Goal: Find specific page/section: Find specific page/section

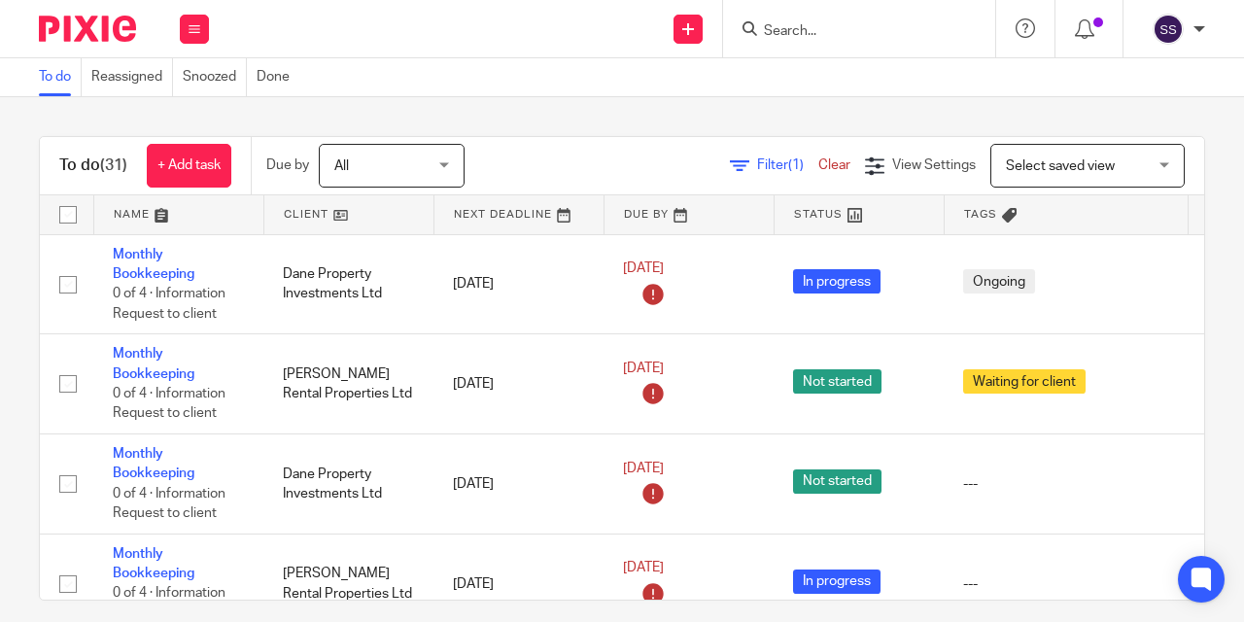
click at [802, 33] on input "Search" at bounding box center [849, 31] width 175 height 17
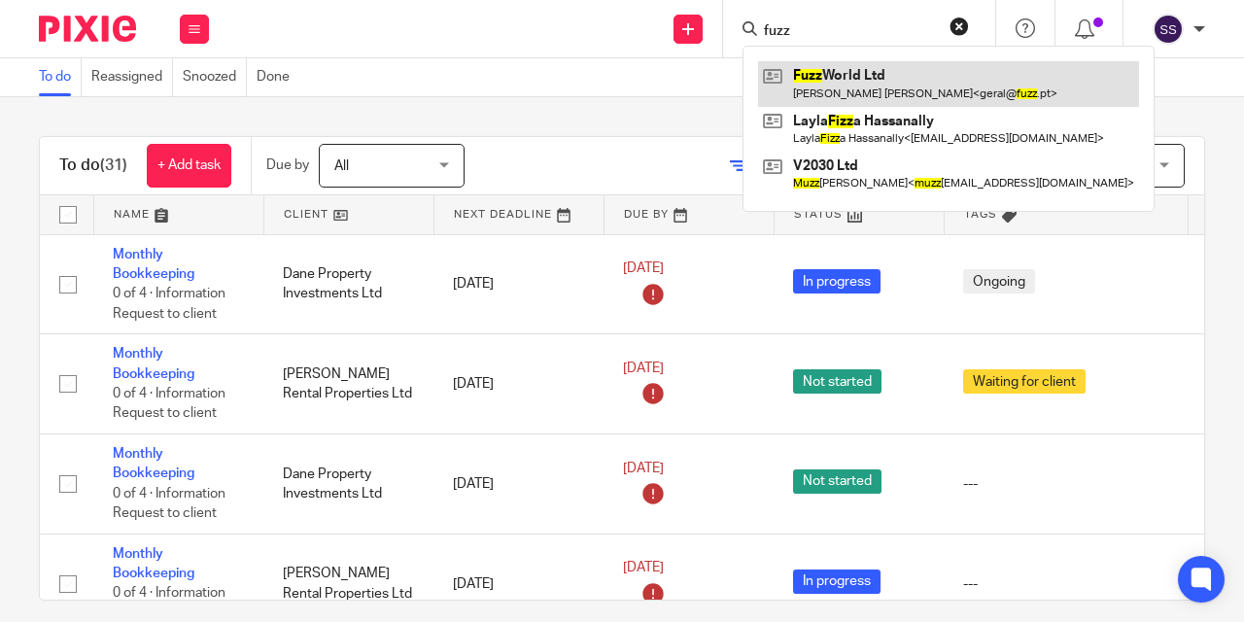
type input "fuzz"
click at [816, 93] on link at bounding box center [948, 83] width 381 height 45
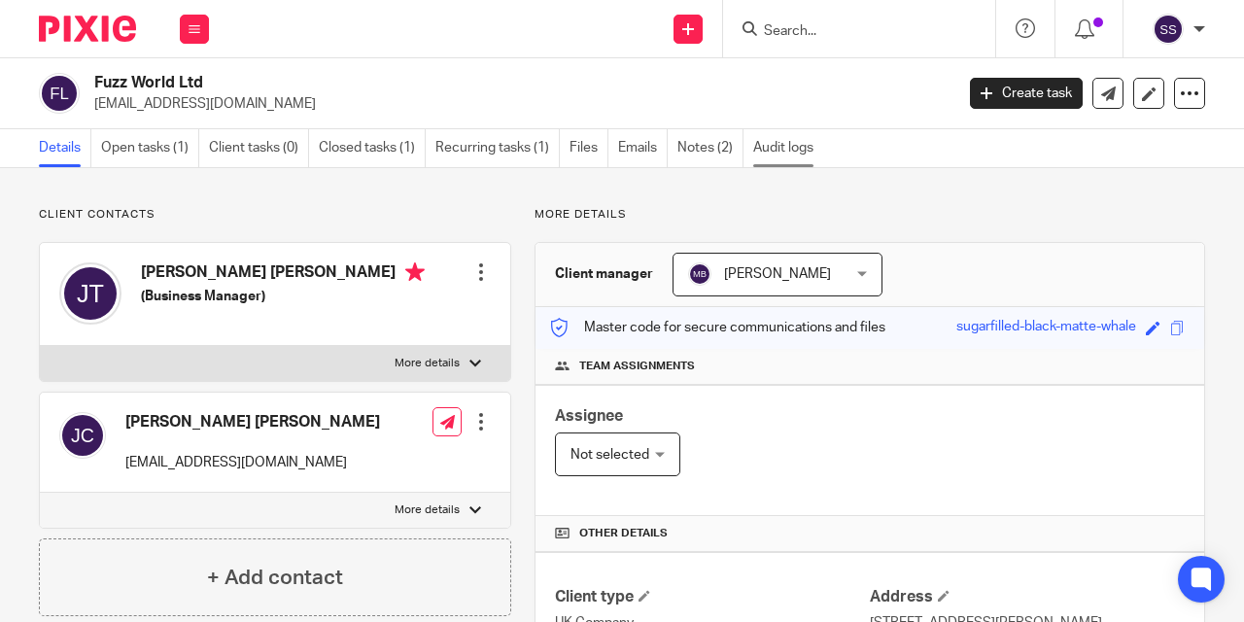
click at [795, 148] on link "Audit logs" at bounding box center [788, 148] width 70 height 38
click at [776, 157] on link "Audit logs" at bounding box center [788, 148] width 70 height 38
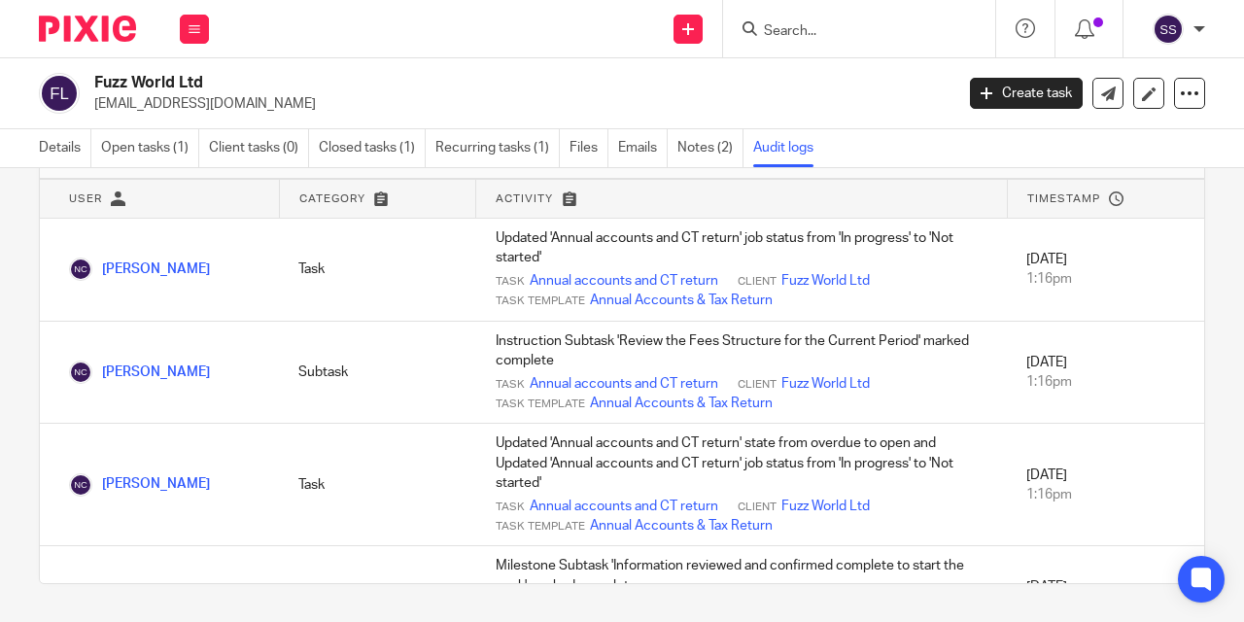
click at [803, 33] on input "Search" at bounding box center [849, 31] width 175 height 17
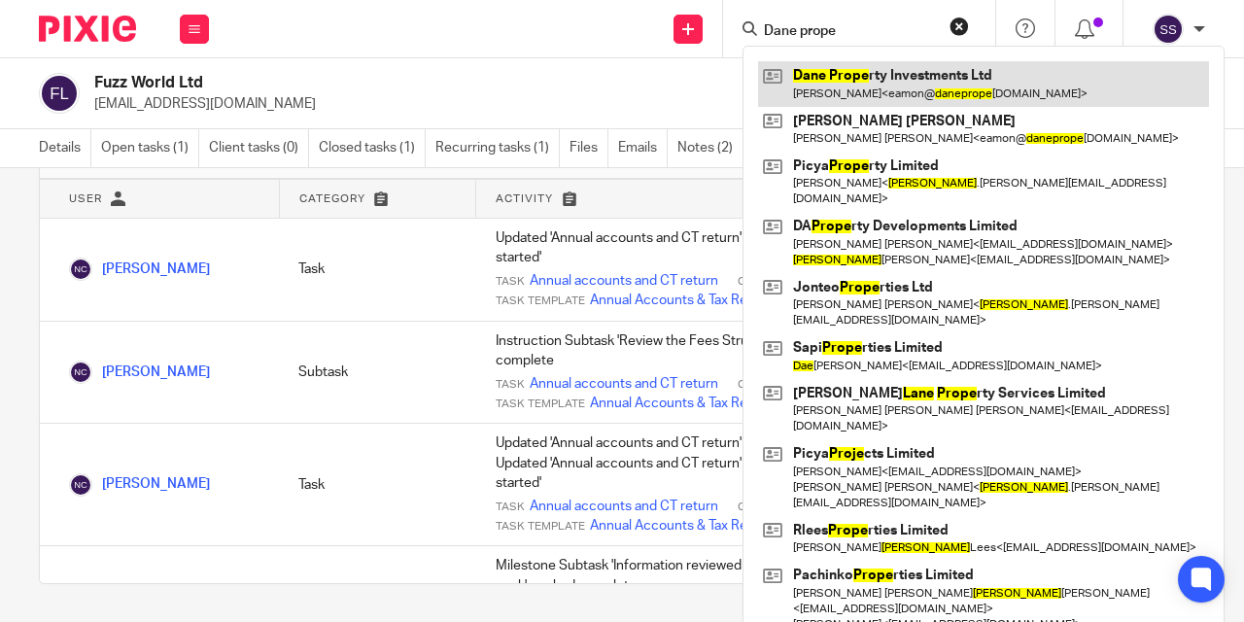
type input "Dane prope"
click at [869, 83] on link at bounding box center [983, 83] width 451 height 45
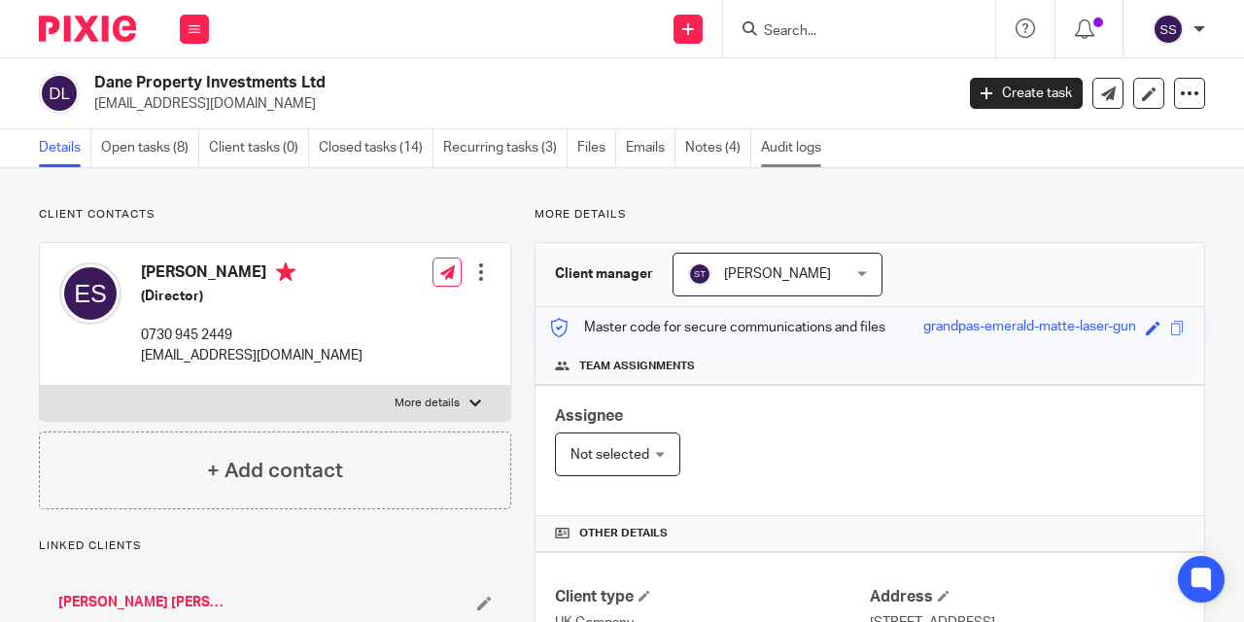
click at [783, 152] on link "Audit logs" at bounding box center [796, 148] width 70 height 38
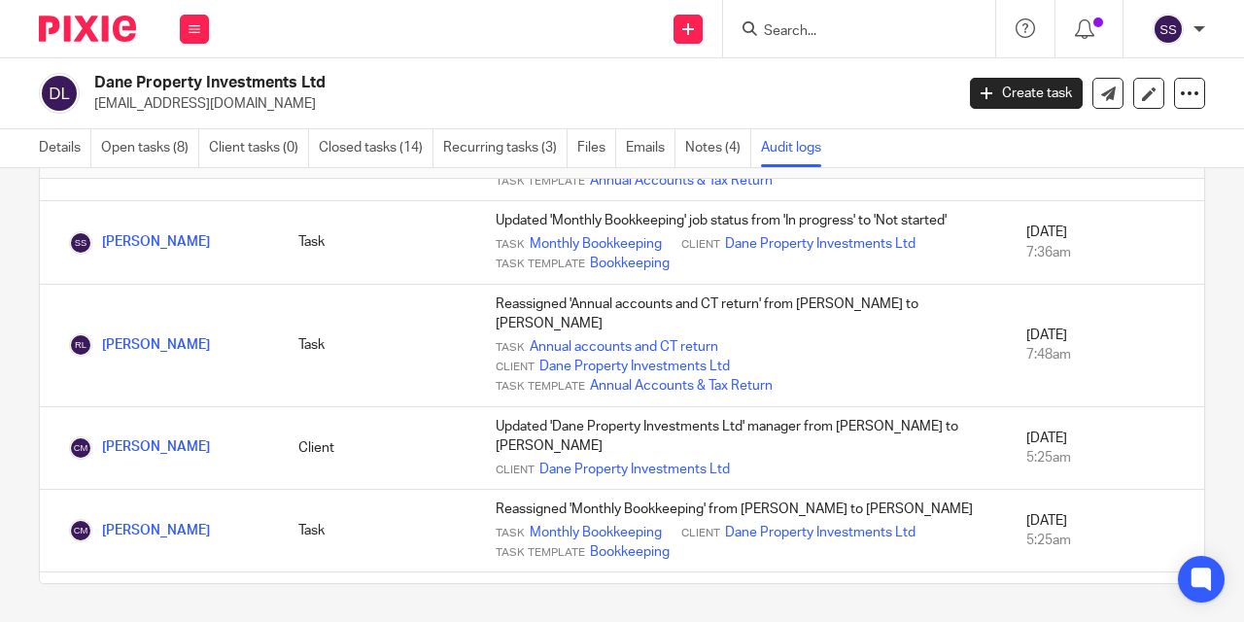
scroll to position [2422, 0]
